Goal: Information Seeking & Learning: Check status

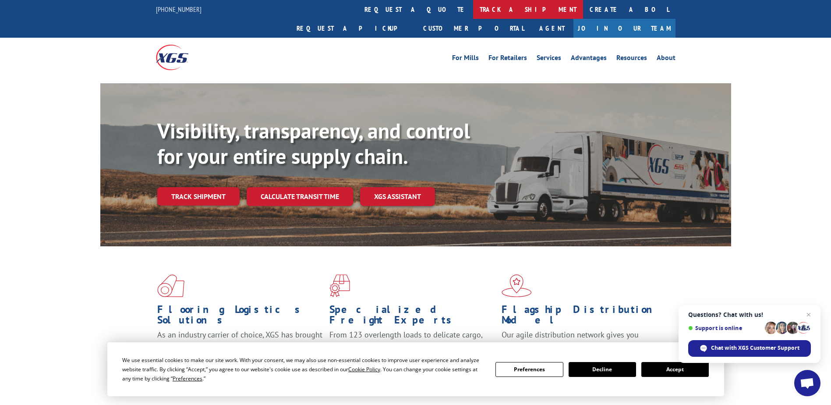
click at [473, 11] on link "track a shipment" at bounding box center [528, 9] width 110 height 19
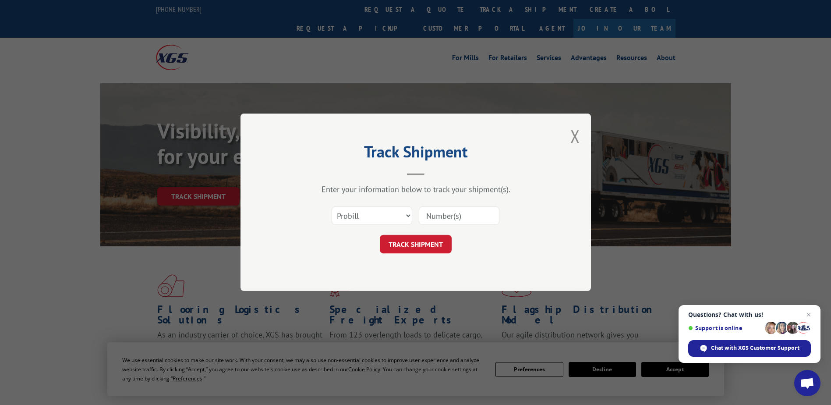
click at [434, 215] on input at bounding box center [459, 216] width 81 height 18
type input "17591939"
click at [412, 248] on button "TRACK SHIPMENT" at bounding box center [416, 244] width 72 height 18
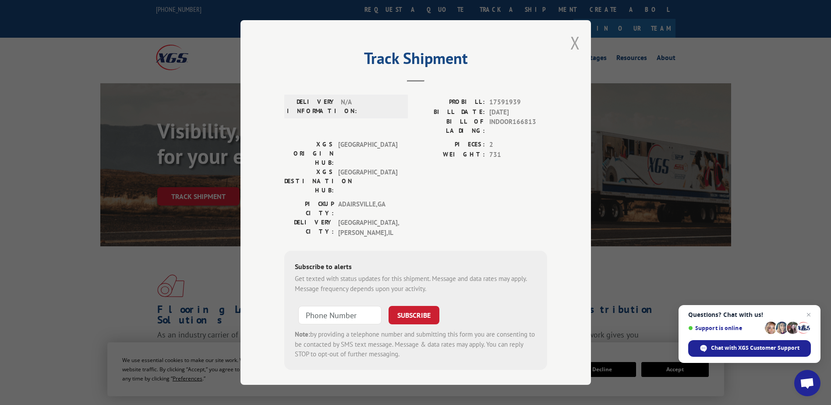
click at [570, 43] on button "Close modal" at bounding box center [575, 42] width 10 height 23
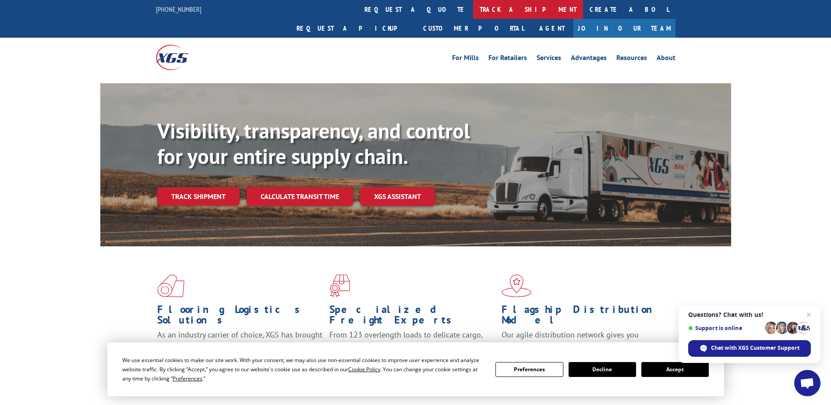
click at [473, 12] on link "track a shipment" at bounding box center [528, 9] width 110 height 19
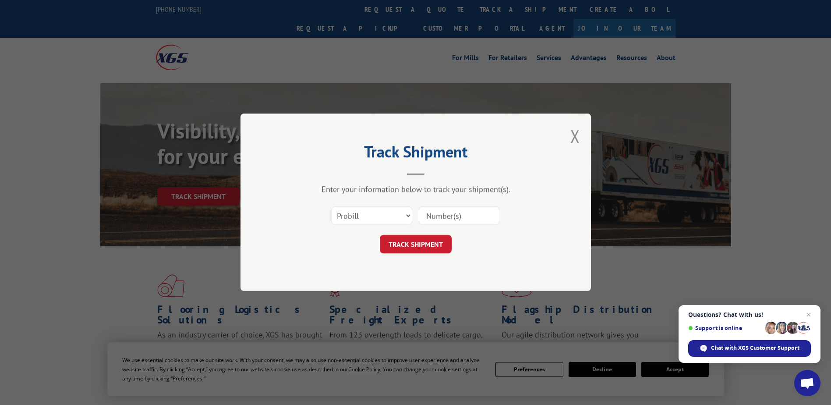
click at [426, 216] on input at bounding box center [459, 216] width 81 height 18
type input "17591939"
click at [427, 246] on button "TRACK SHIPMENT" at bounding box center [416, 244] width 72 height 18
